Goal: Information Seeking & Learning: Learn about a topic

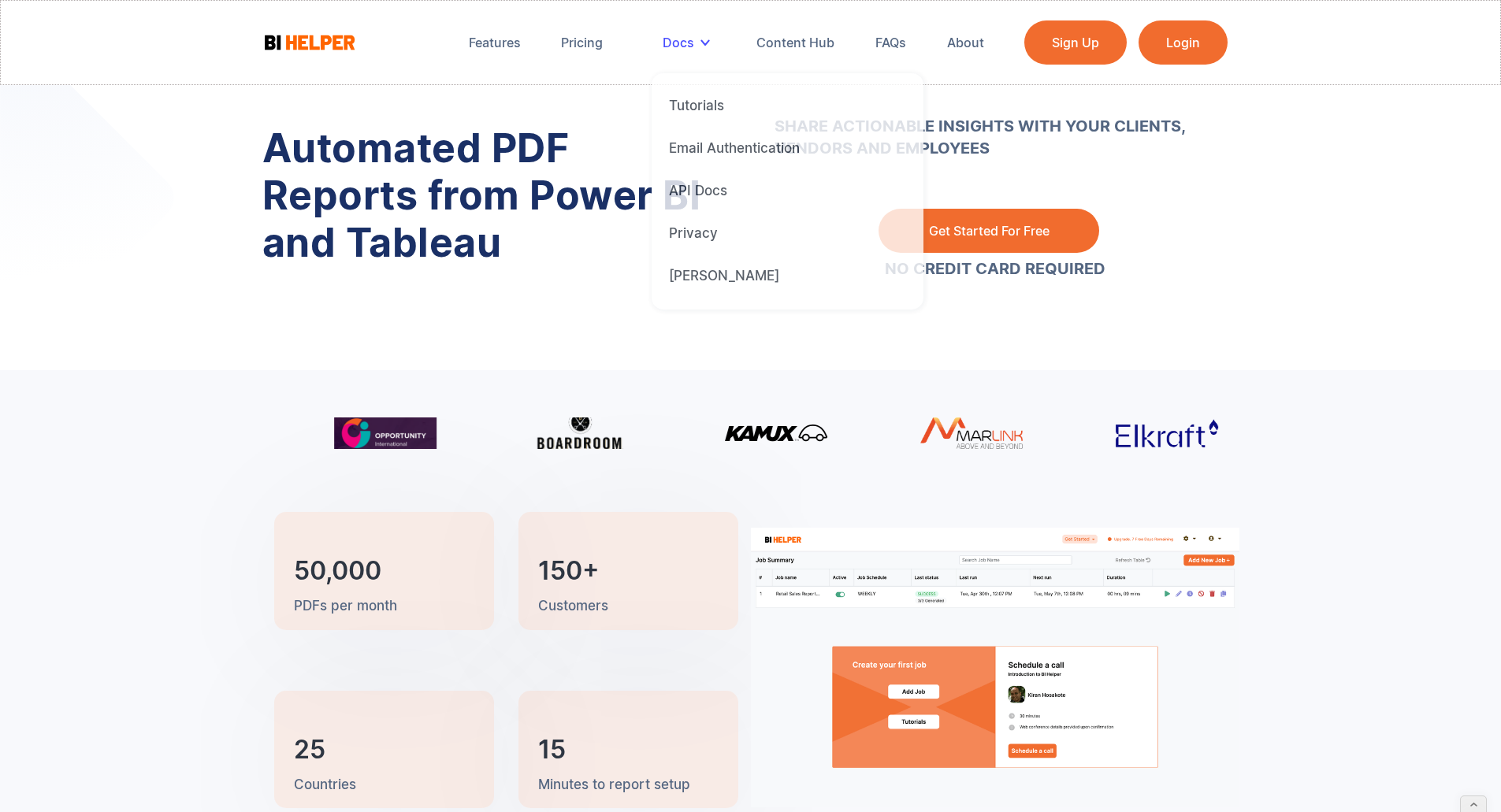
click at [698, 37] on div "Docs" at bounding box center [689, 43] width 76 height 35
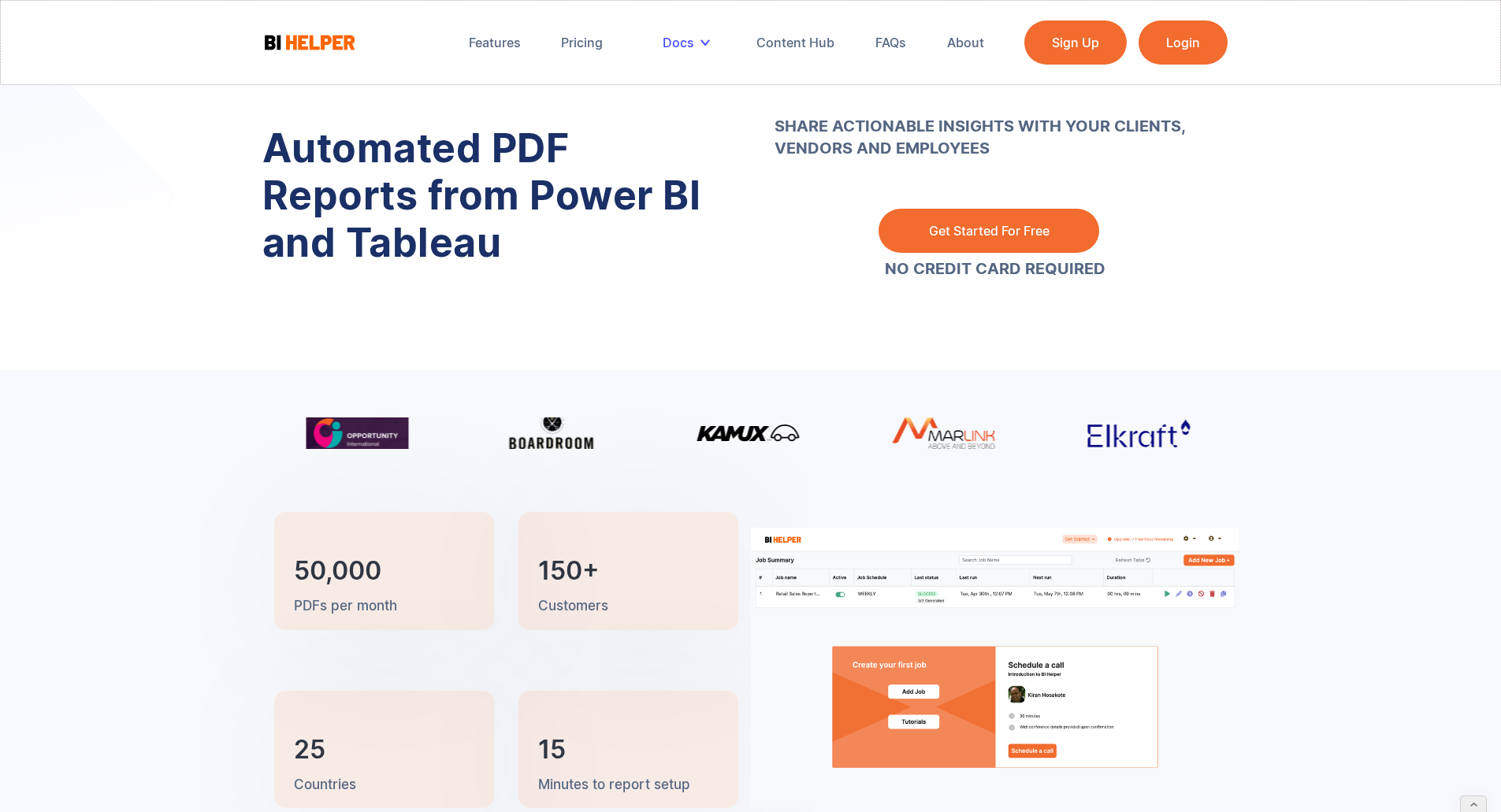
click at [698, 37] on div "Docs" at bounding box center [689, 43] width 76 height 35
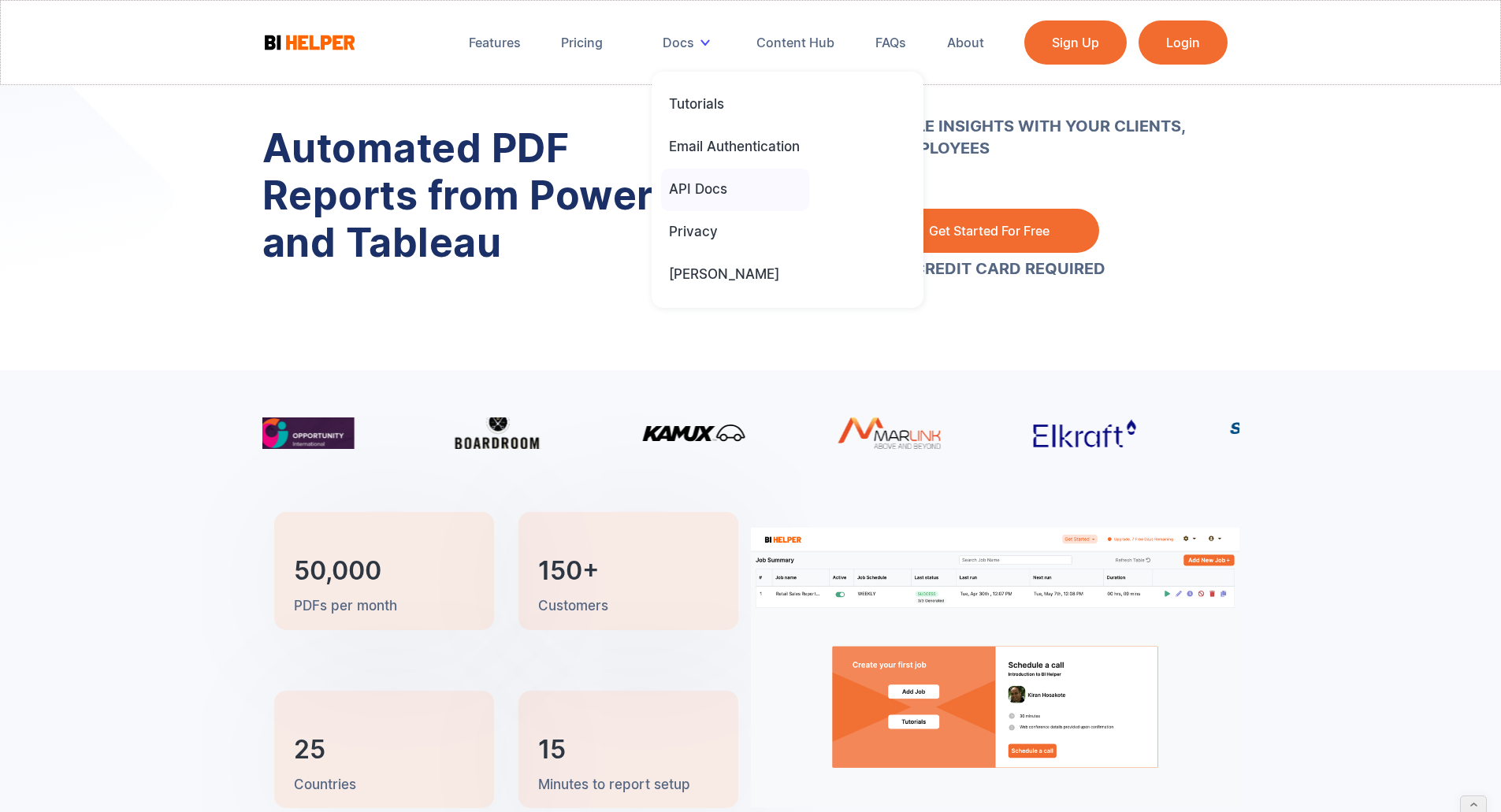
click at [726, 198] on div "API Docs" at bounding box center [698, 190] width 58 height 19
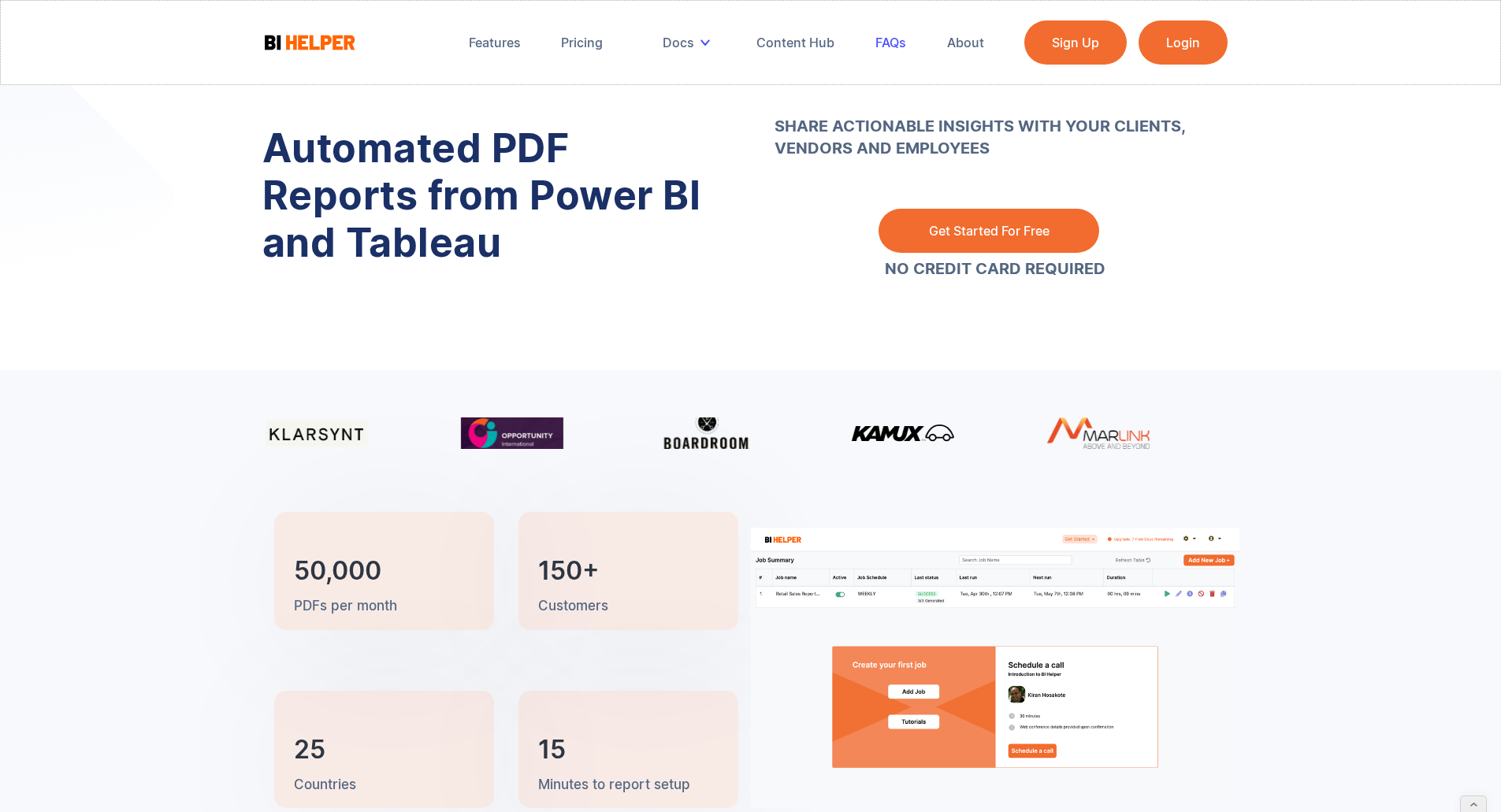
click at [880, 38] on div "FAQs" at bounding box center [891, 43] width 31 height 16
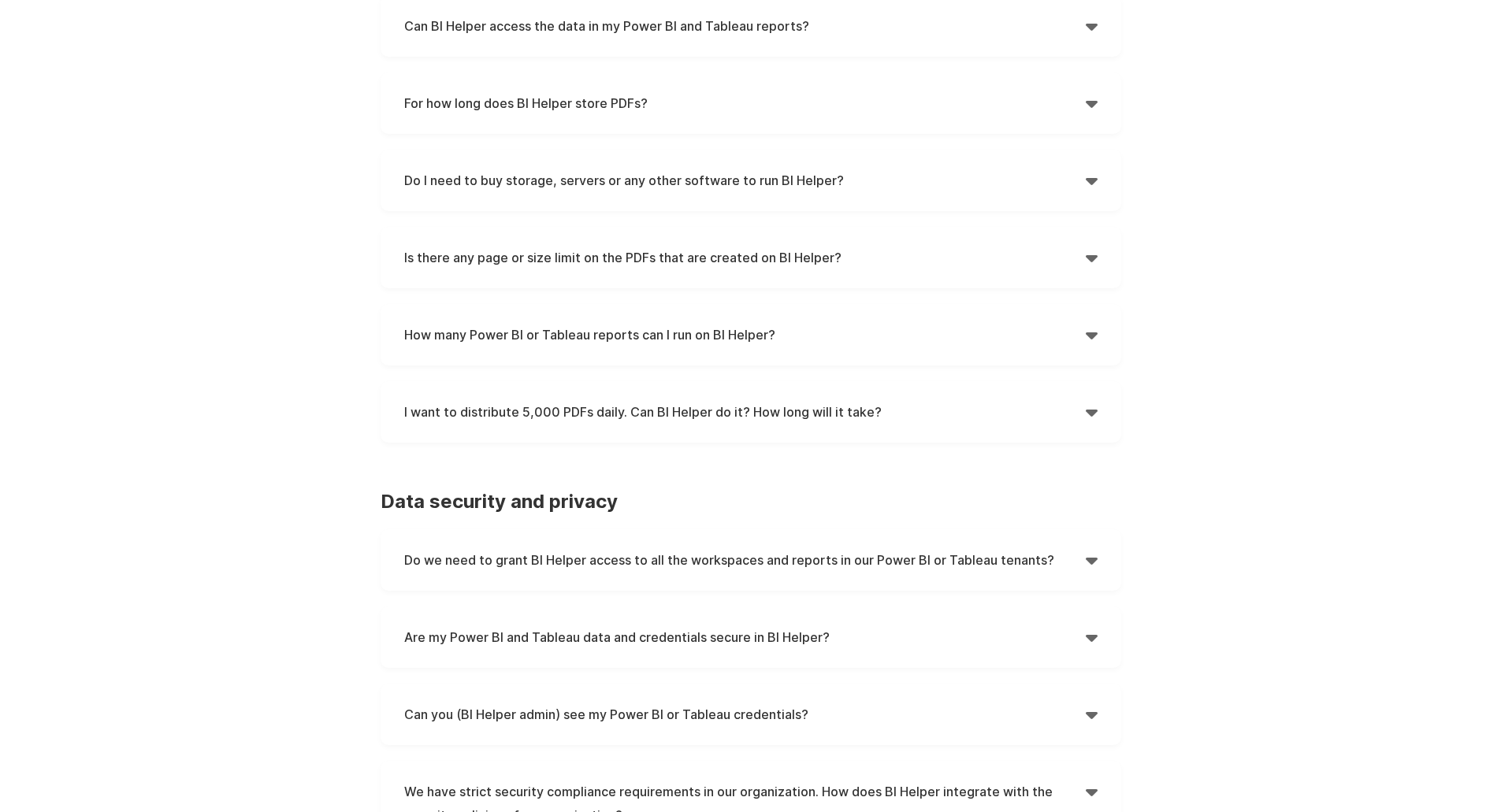
scroll to position [1441, 0]
